Goal: Task Accomplishment & Management: Complete application form

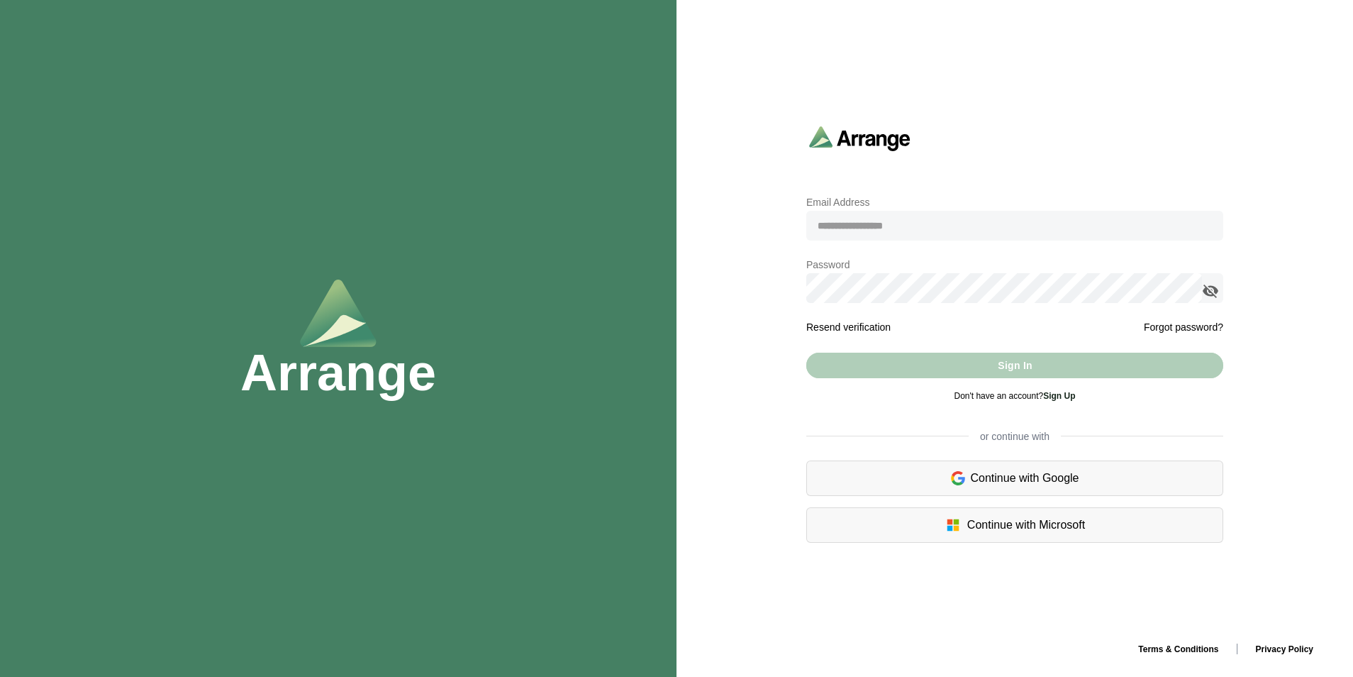
click at [307, 383] on h1 "Arrange" at bounding box center [338, 372] width 196 height 51
click at [952, 579] on div "Email Address Password Resend verification Forgot password? Sign In Don't have …" at bounding box center [1015, 338] width 677 height 677
